Goal: Transaction & Acquisition: Book appointment/travel/reservation

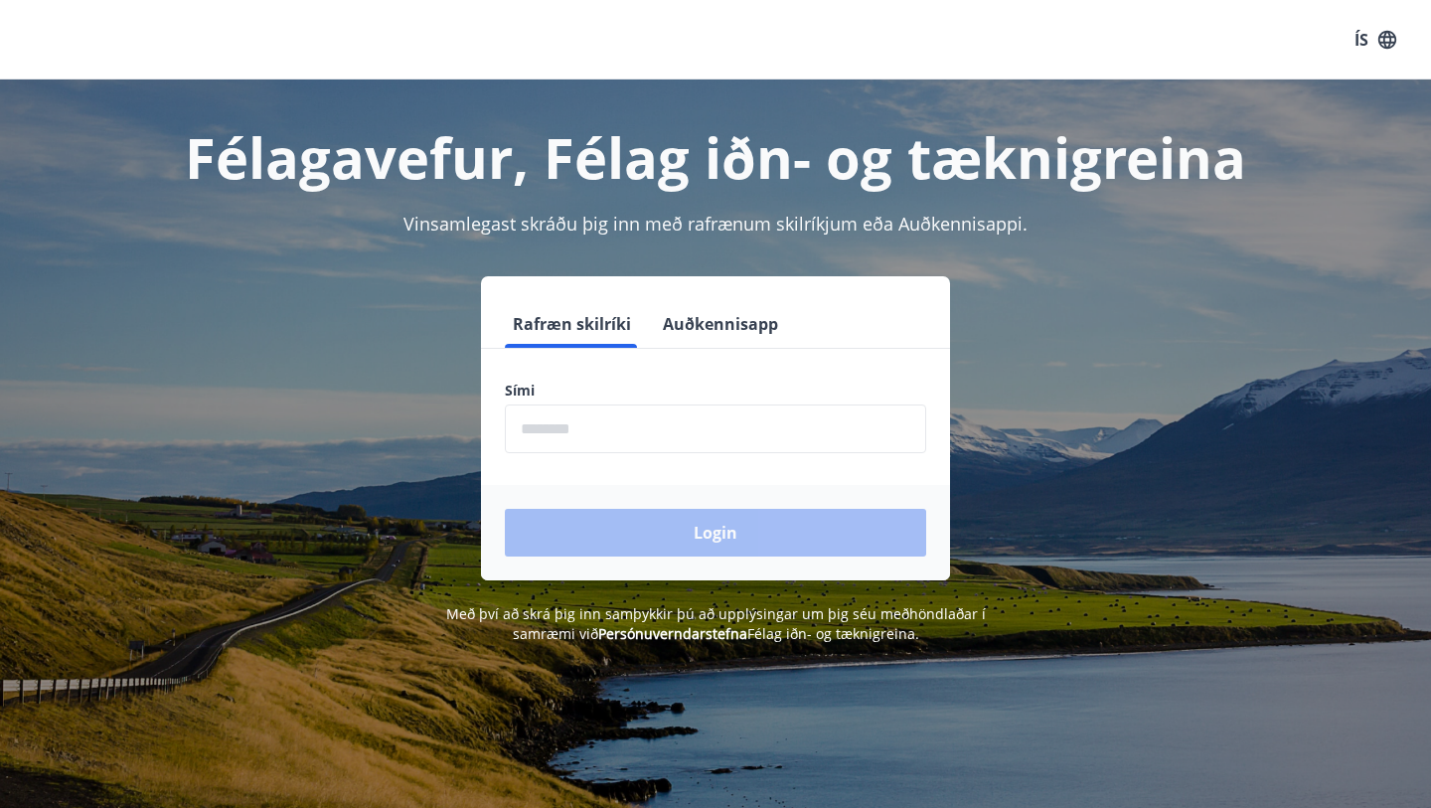
click at [675, 415] on input "phone" at bounding box center [715, 428] width 421 height 49
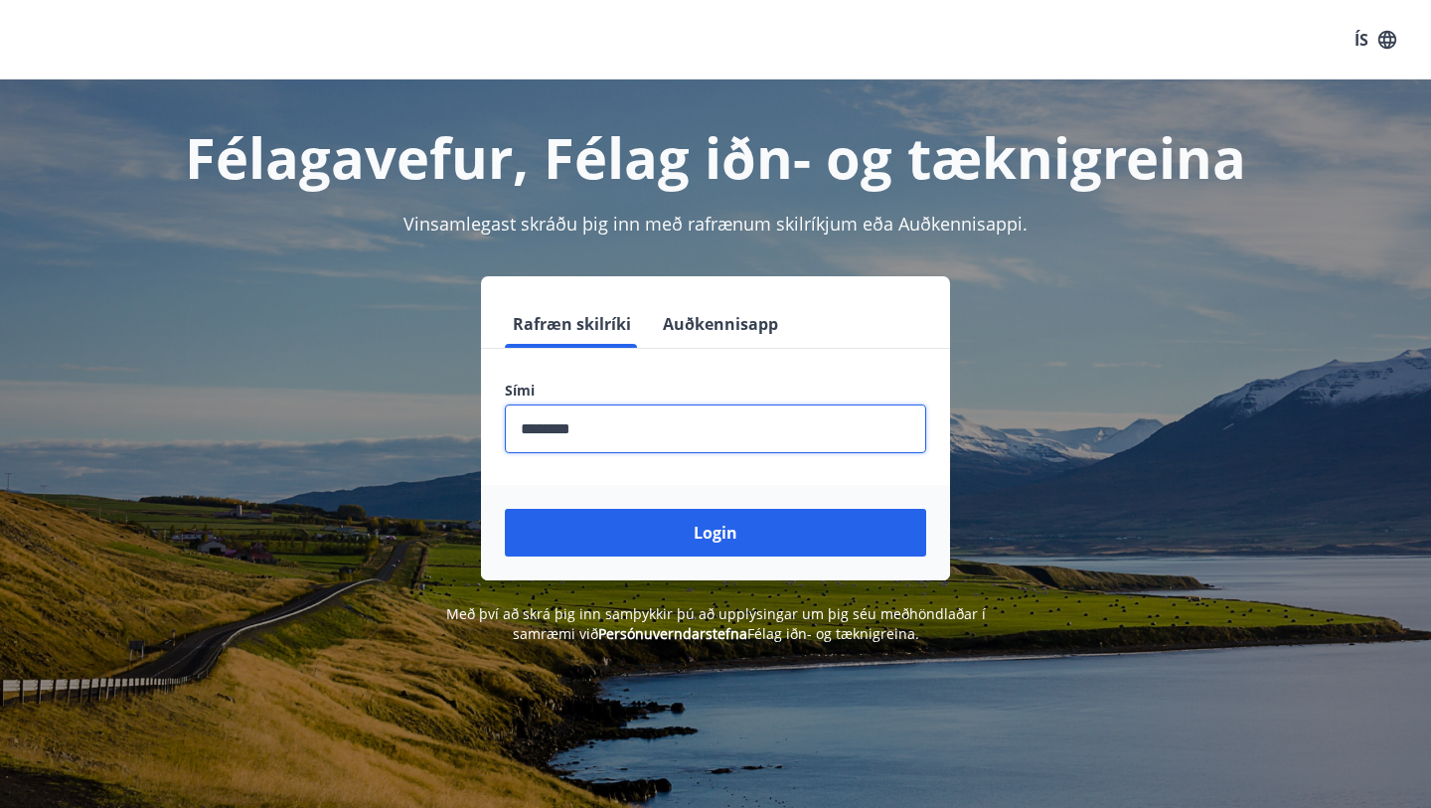
type input "********"
click at [505, 509] on button "Login" at bounding box center [715, 533] width 421 height 48
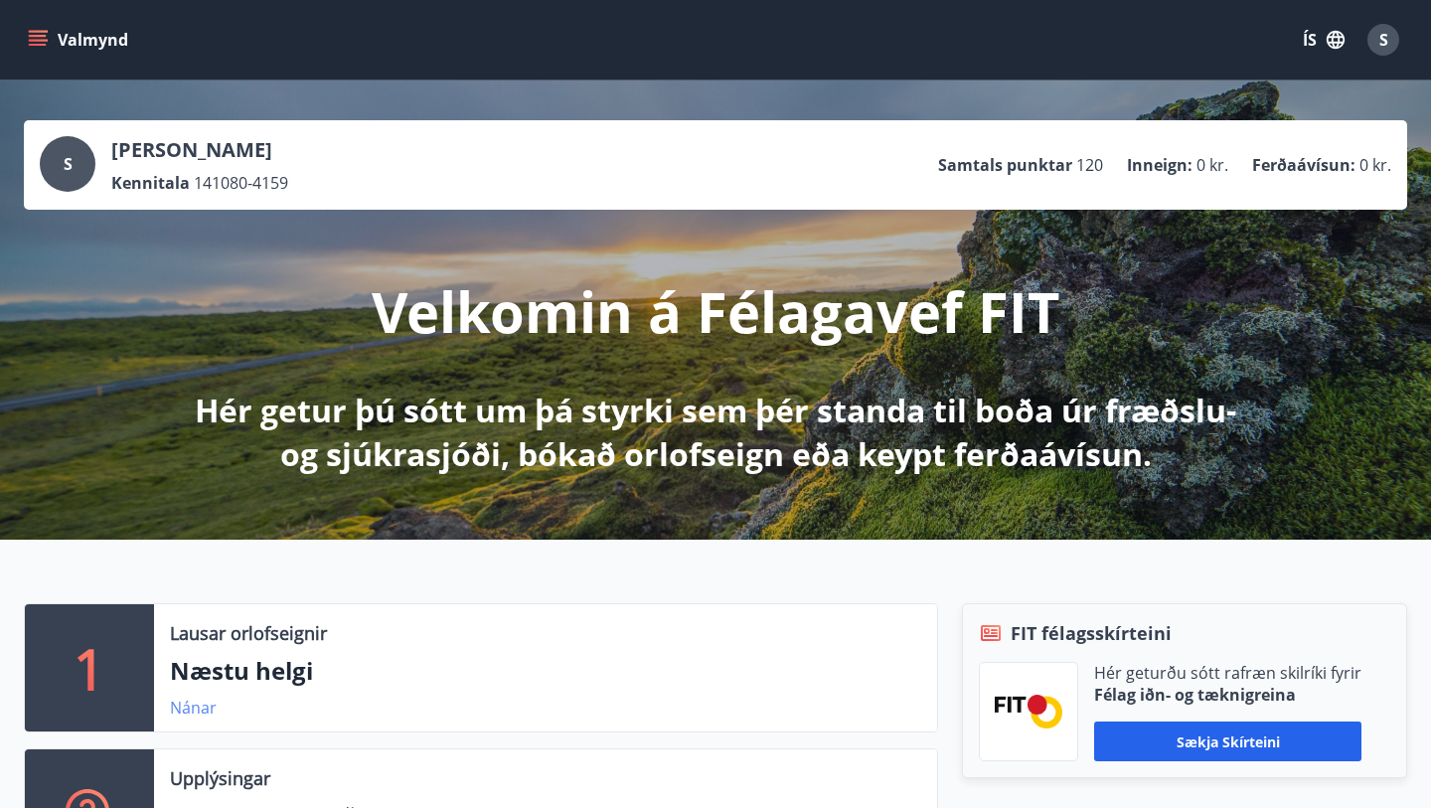
click at [202, 713] on link "Nánar" at bounding box center [193, 708] width 47 height 22
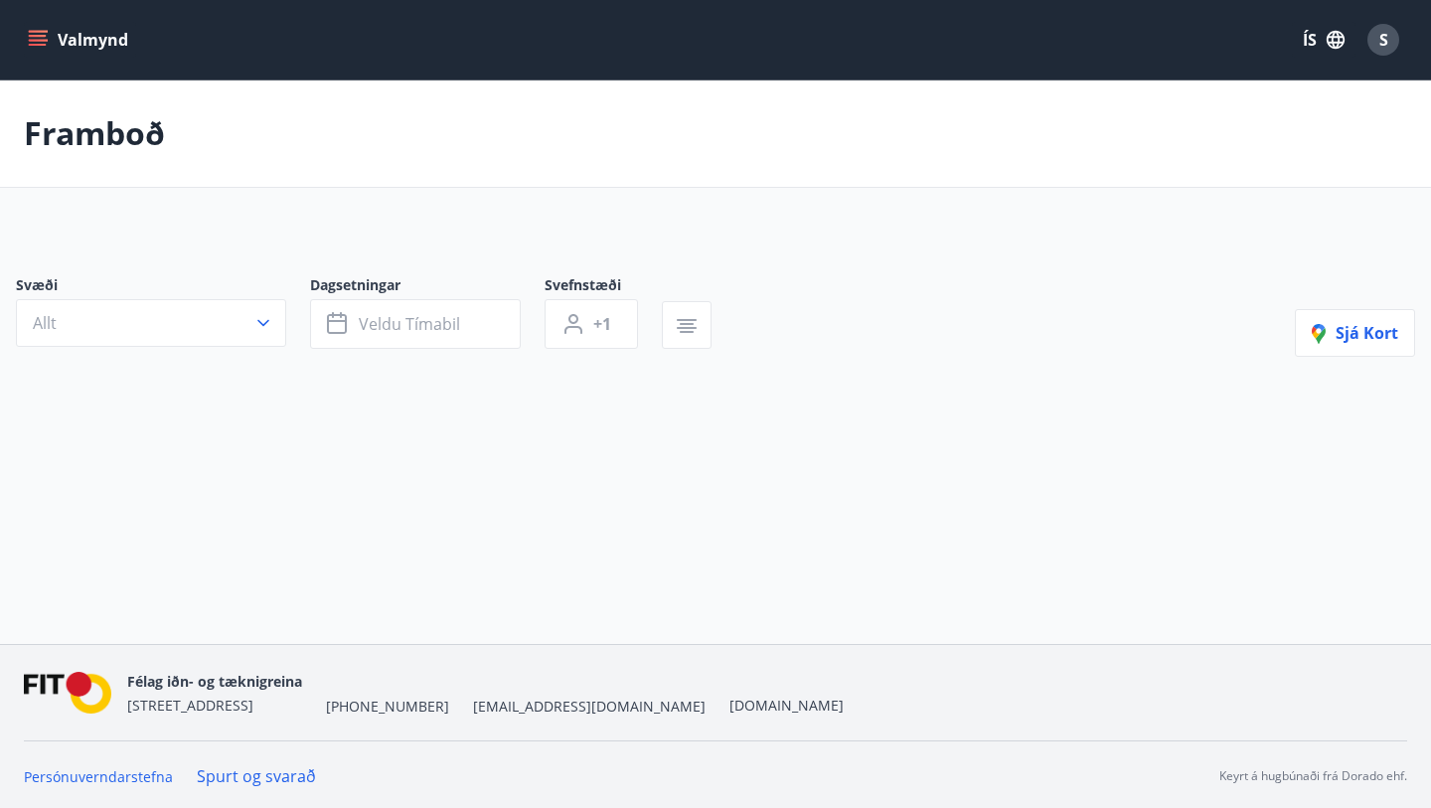
type input "*"
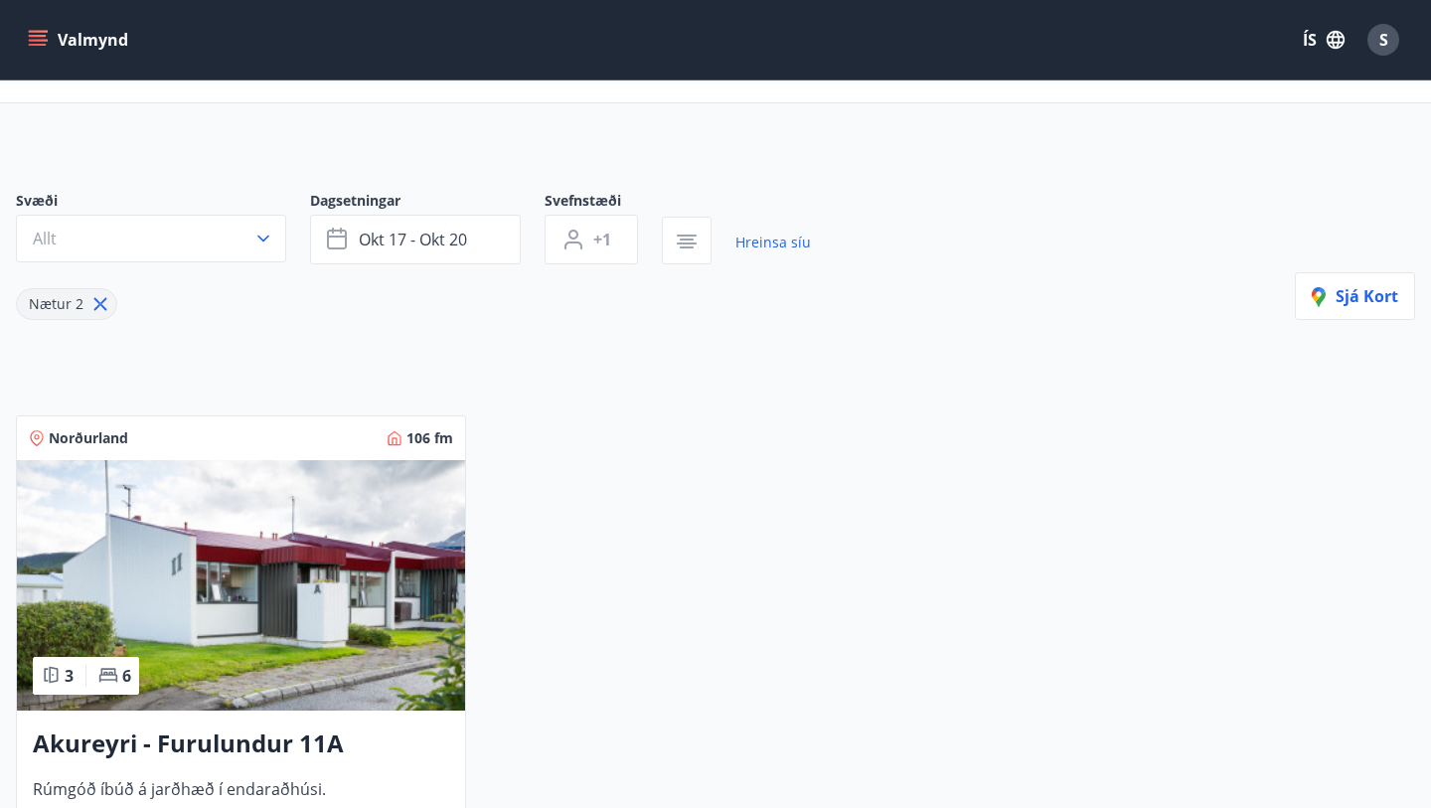
scroll to position [45, 0]
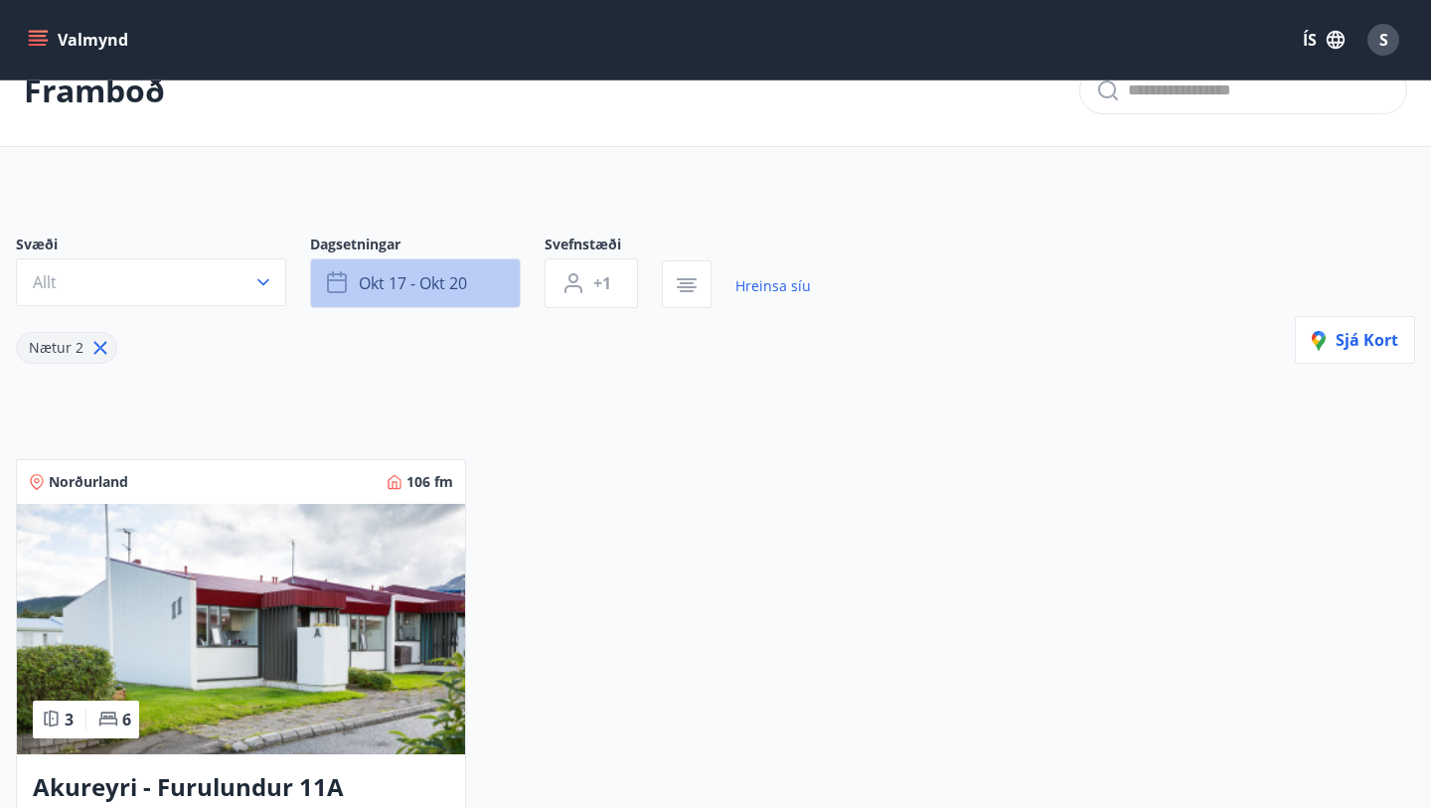
click at [439, 287] on span "okt 17 - okt 20" at bounding box center [413, 283] width 108 height 22
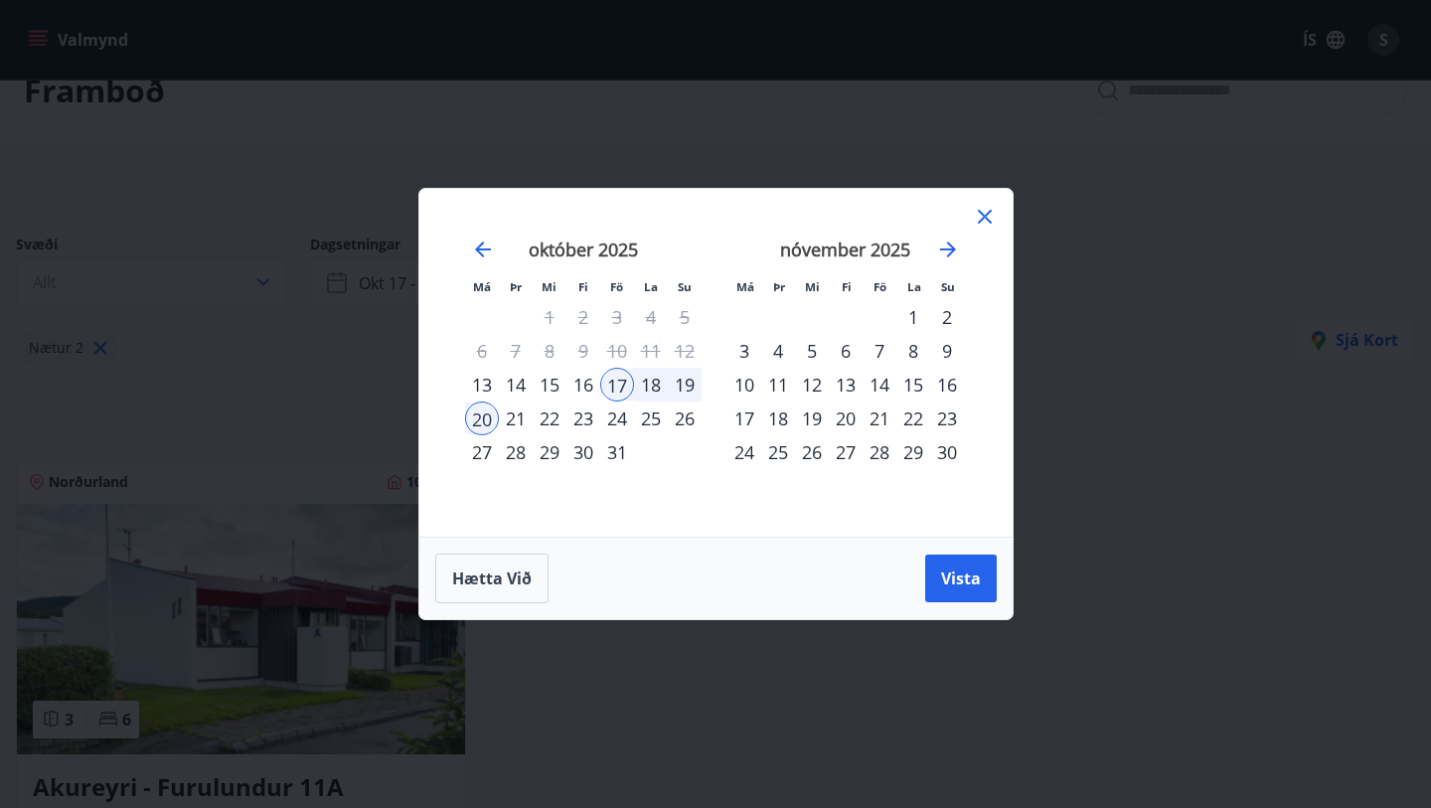
click at [610, 418] on div "24" at bounding box center [617, 418] width 34 height 34
click at [678, 417] on div "26" at bounding box center [685, 418] width 34 height 34
click at [979, 579] on span "Vista" at bounding box center [961, 578] width 40 height 22
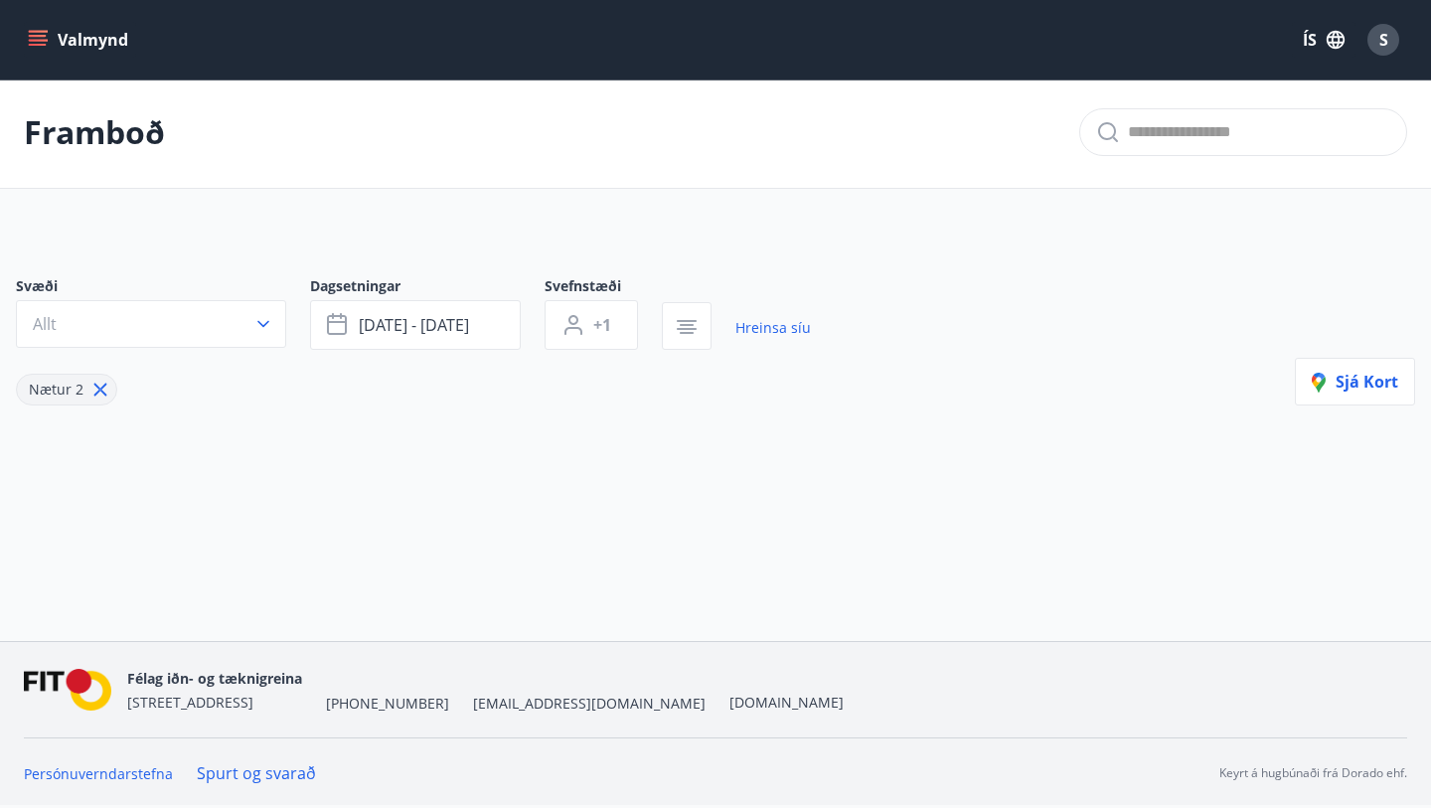
scroll to position [3, 0]
click at [429, 322] on span "[DATE] - [DATE]" at bounding box center [414, 325] width 110 height 22
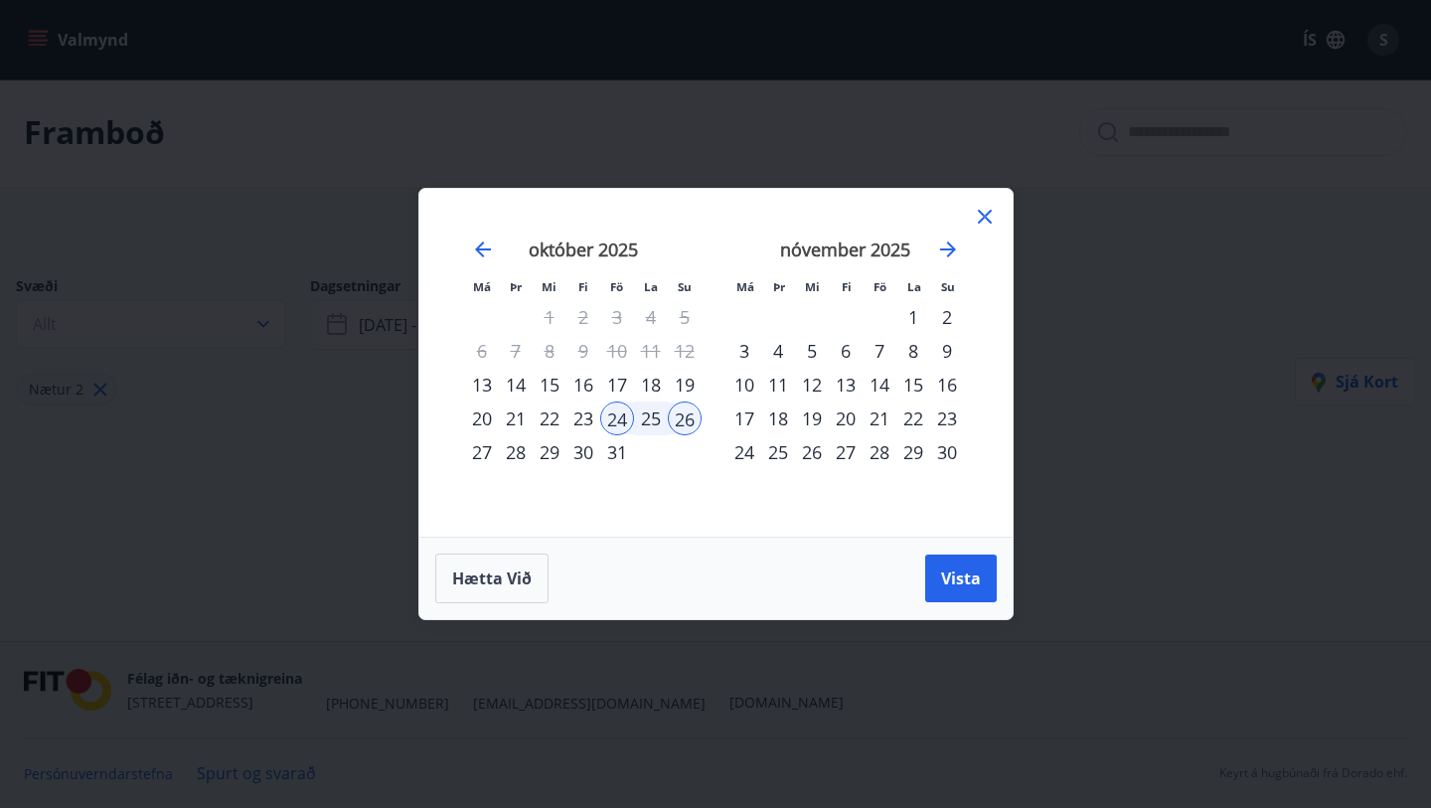
click at [610, 422] on div "24" at bounding box center [617, 418] width 34 height 34
click at [684, 424] on div "26" at bounding box center [685, 418] width 34 height 34
click at [964, 584] on span "Vista" at bounding box center [961, 578] width 40 height 22
